Goal: Find specific page/section: Find specific page/section

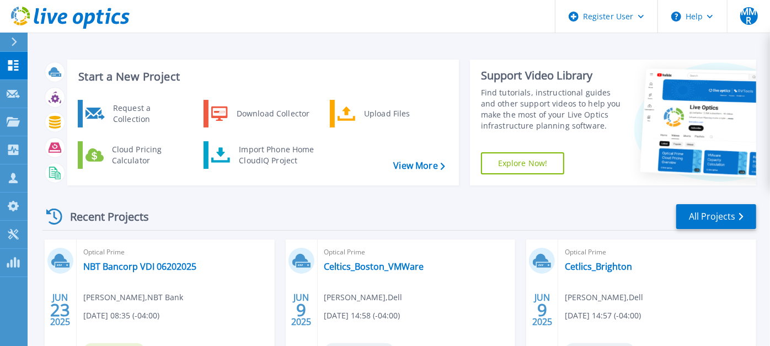
click at [12, 47] on div at bounding box center [19, 42] width 18 height 19
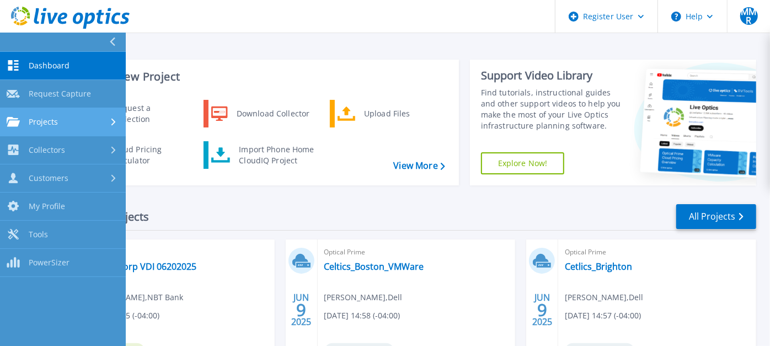
click at [40, 118] on span "Projects" at bounding box center [43, 122] width 29 height 10
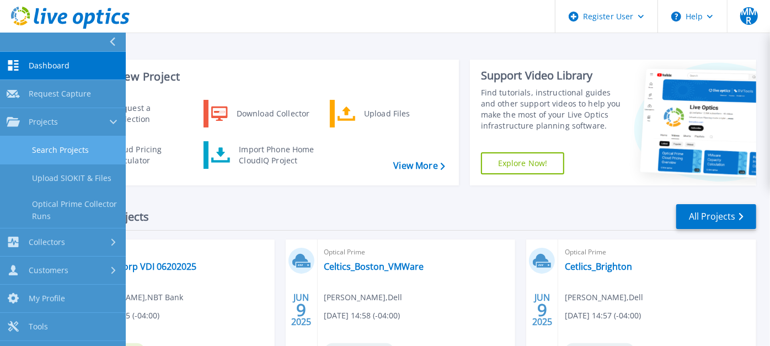
click at [54, 154] on link "Search Projects" at bounding box center [63, 150] width 126 height 28
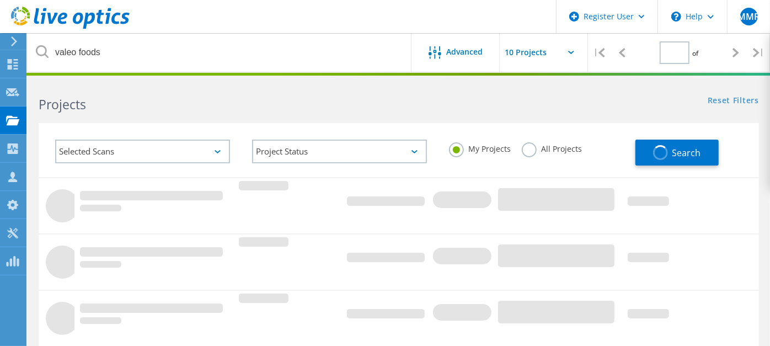
type input "1"
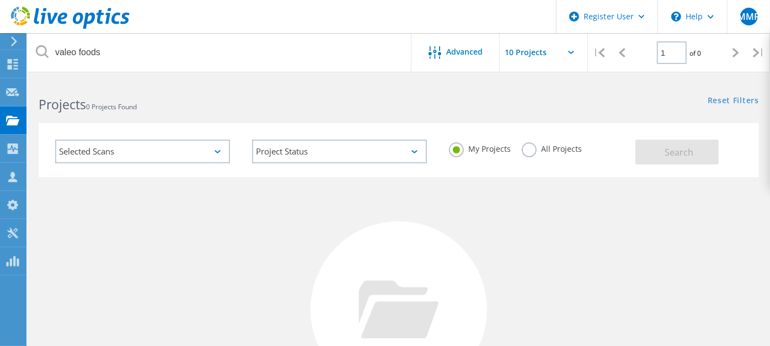
click at [528, 148] on label "All Projects" at bounding box center [551, 147] width 60 height 10
click at [0, 0] on input "All Projects" at bounding box center [0, 0] width 0 height 0
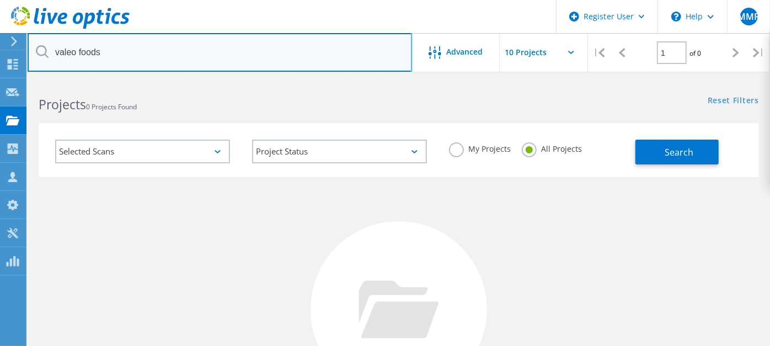
click at [137, 49] on input "valeo foods" at bounding box center [220, 52] width 384 height 39
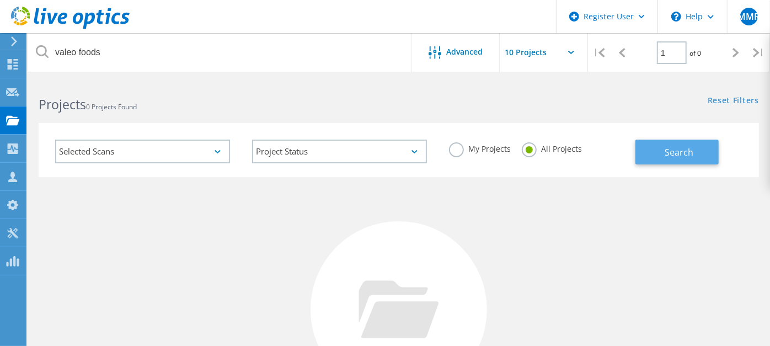
click at [664, 159] on button "Search" at bounding box center [676, 151] width 83 height 25
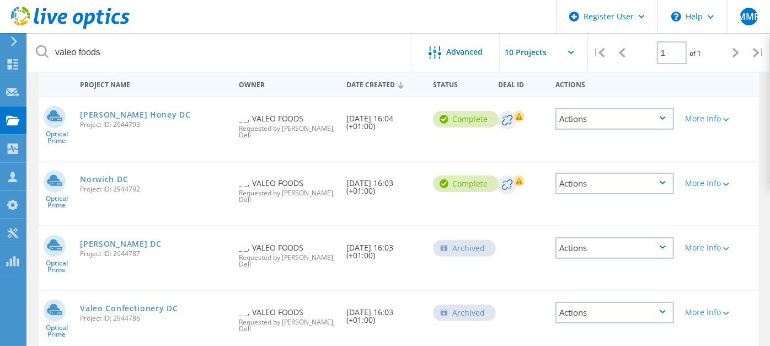
scroll to position [105, 0]
